Goal: Information Seeking & Learning: Check status

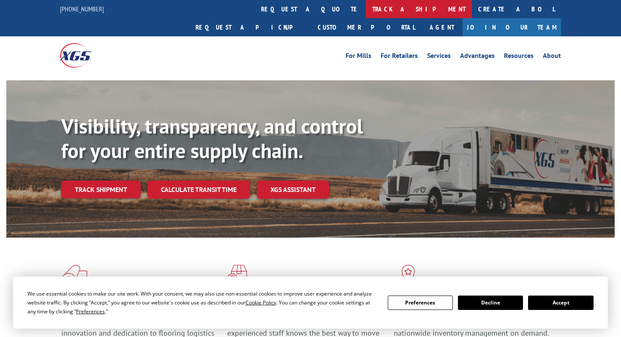
click at [366, 13] on link "track a shipment" at bounding box center [419, 9] width 106 height 18
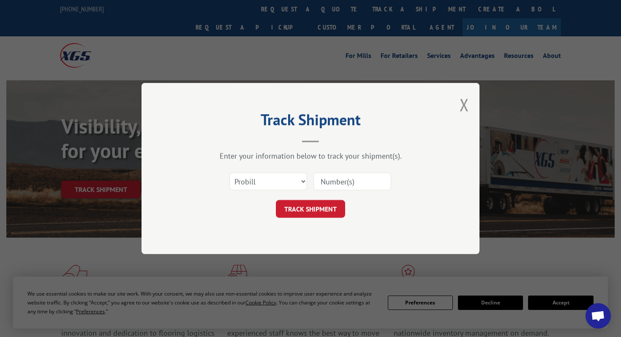
click at [340, 180] on input at bounding box center [353, 181] width 78 height 18
paste input "17667059"
type input "17667059"
click button "TRACK SHIPMENT" at bounding box center [310, 209] width 69 height 18
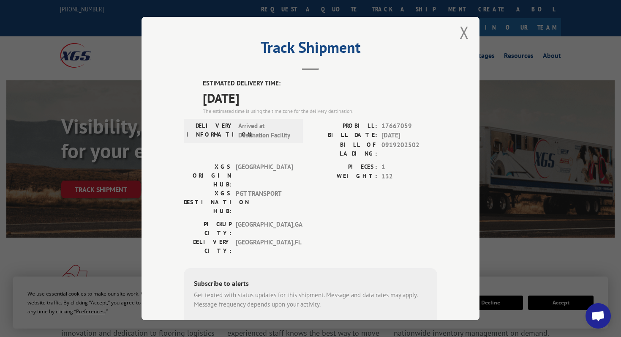
scroll to position [8, 0]
click at [463, 34] on button "Close modal" at bounding box center [464, 31] width 9 height 22
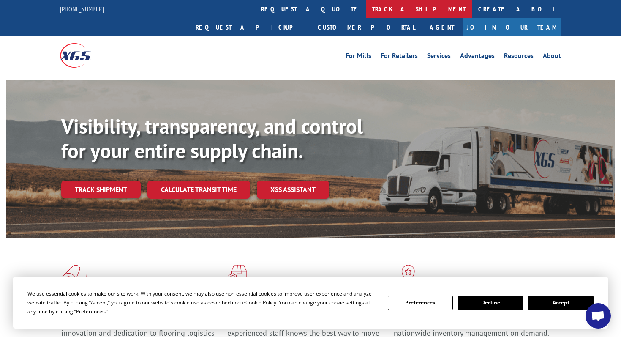
click at [366, 11] on link "track a shipment" at bounding box center [419, 9] width 106 height 18
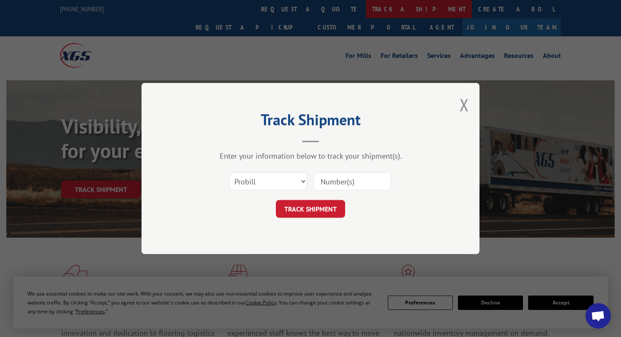
scroll to position [0, 0]
click at [344, 184] on input at bounding box center [353, 181] width 78 height 18
paste input "17667002"
type input "17667002"
click button "TRACK SHIPMENT" at bounding box center [310, 209] width 69 height 18
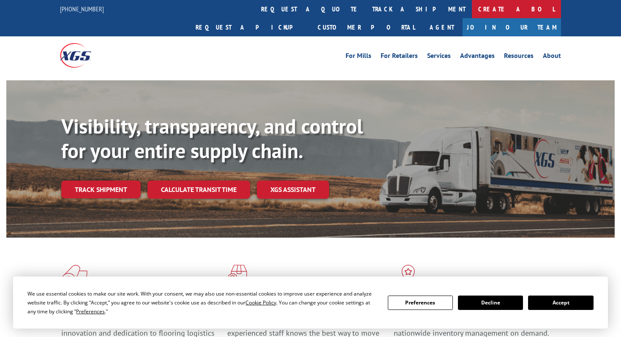
click at [472, 5] on link "Create a BOL" at bounding box center [516, 9] width 89 height 18
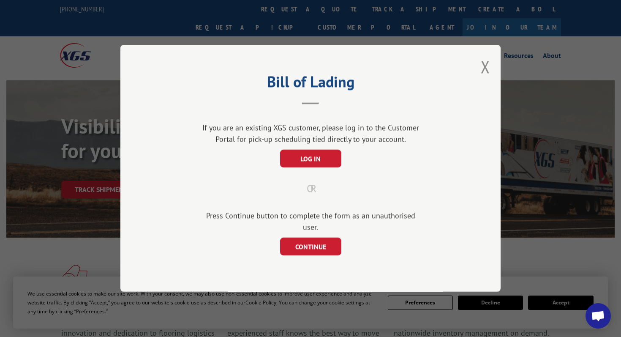
click at [289, 6] on div "Bill of Lading If you are an existing XGS customer, please log in to the Custom…" at bounding box center [310, 168] width 621 height 337
click at [481, 68] on button "Close modal" at bounding box center [485, 66] width 9 height 22
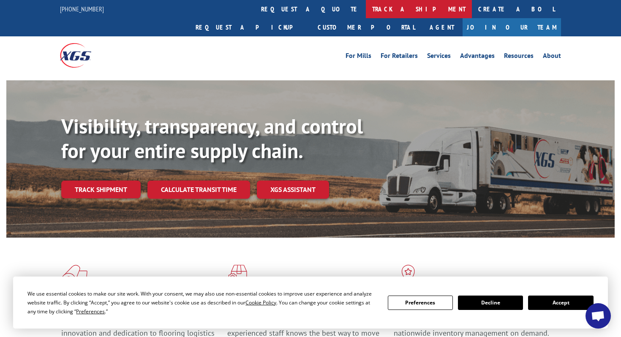
click at [366, 8] on link "track a shipment" at bounding box center [419, 9] width 106 height 18
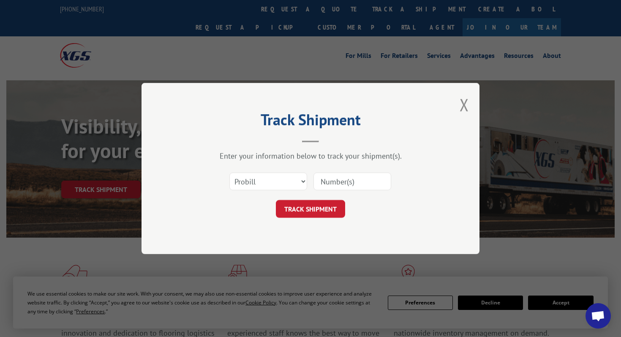
click at [339, 185] on input at bounding box center [353, 181] width 78 height 18
paste input "16288859"
type input "16288859"
click button "TRACK SHIPMENT" at bounding box center [310, 209] width 69 height 18
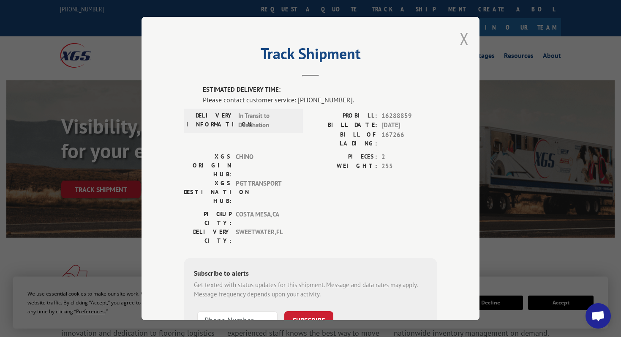
click at [464, 35] on button "Close modal" at bounding box center [464, 38] width 9 height 22
